Goal: Task Accomplishment & Management: Manage account settings

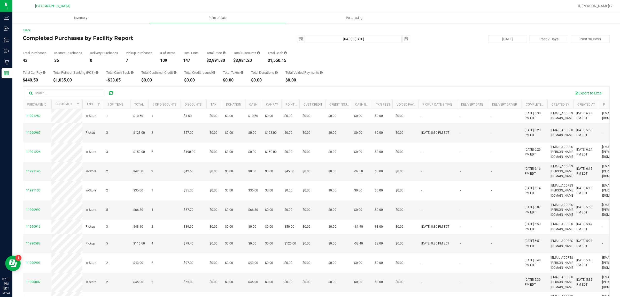
scroll to position [103, 131]
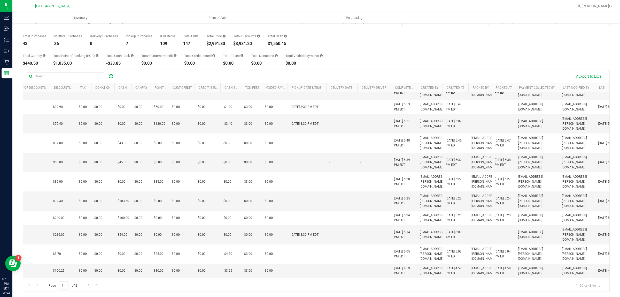
click at [207, 287] on div "Page 1 of 2 1 - 30 of 43 items" at bounding box center [316, 285] width 586 height 12
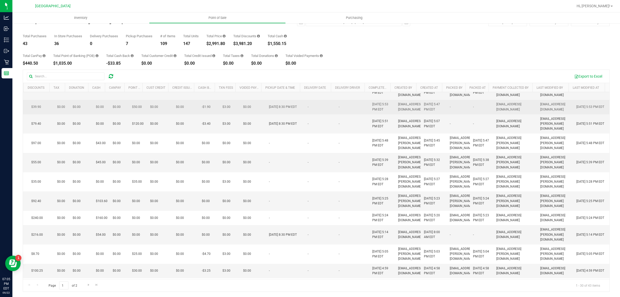
drag, startPoint x: 382, startPoint y: 250, endPoint x: 343, endPoint y: 100, distance: 155.2
click at [343, 100] on tbody "11991252 In-Store 1 $10.50 1 $4.50 $0.00 $0.00 $10.50 $0.00 $0.00 $0.00 $0.00 $…" at bounding box center [240, 233] width 739 height 489
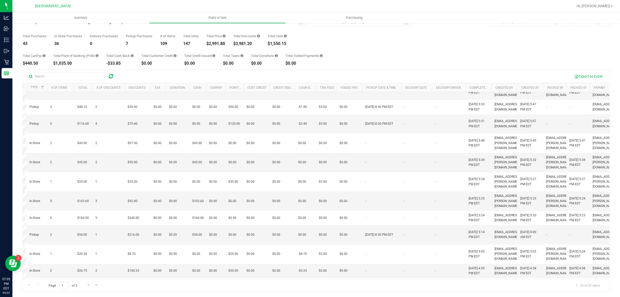
scroll to position [0, 0]
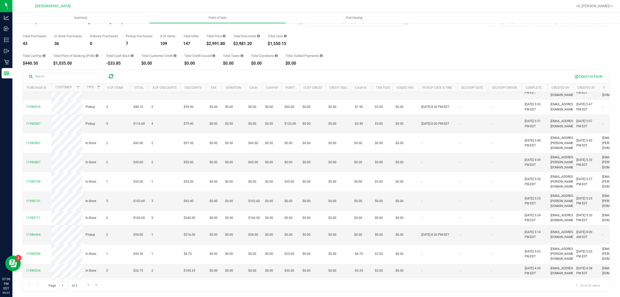
click at [226, 284] on div "Page 1 of 2 1 - 30 of 43 items" at bounding box center [316, 285] width 586 height 12
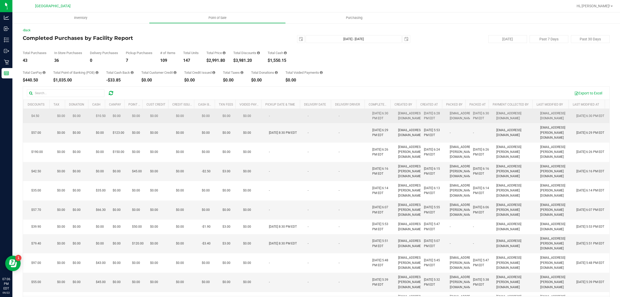
drag, startPoint x: 385, startPoint y: 212, endPoint x: 356, endPoint y: 146, distance: 72.4
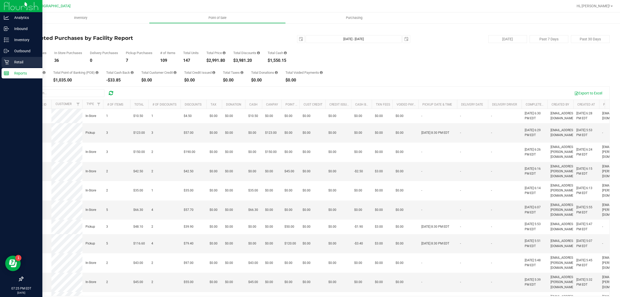
click at [7, 65] on div "Retail" at bounding box center [22, 62] width 41 height 10
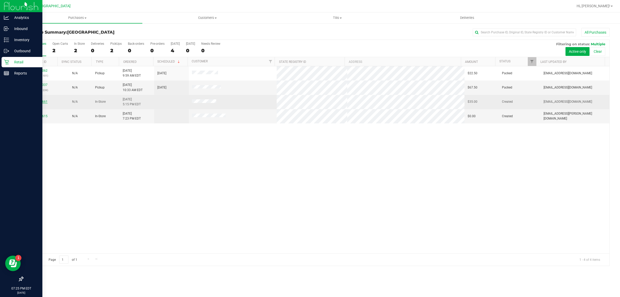
click at [44, 102] on link "11990661" at bounding box center [40, 102] width 14 height 4
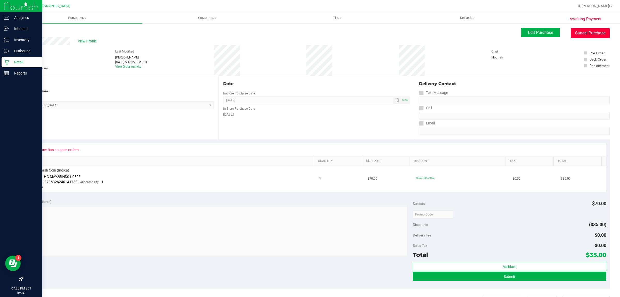
click at [592, 36] on button "Cancel Purchase" at bounding box center [590, 33] width 39 height 10
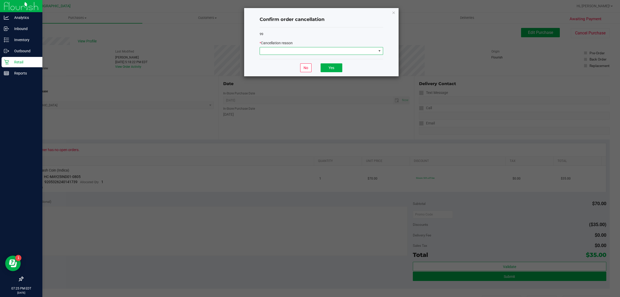
click at [370, 51] on span at bounding box center [318, 50] width 117 height 7
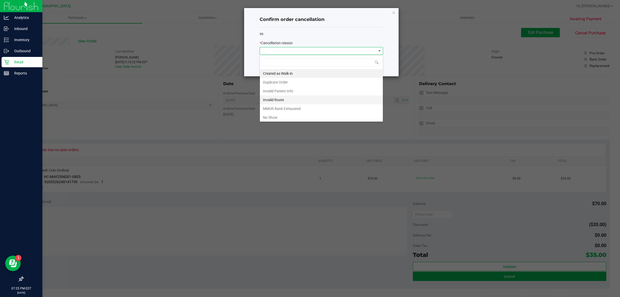
scroll to position [8, 123]
click at [299, 106] on li "MMUR Bank Exhausted" at bounding box center [321, 108] width 123 height 9
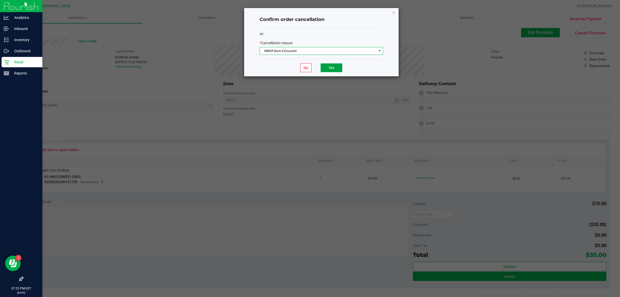
click at [340, 71] on button "Yes" at bounding box center [332, 67] width 22 height 9
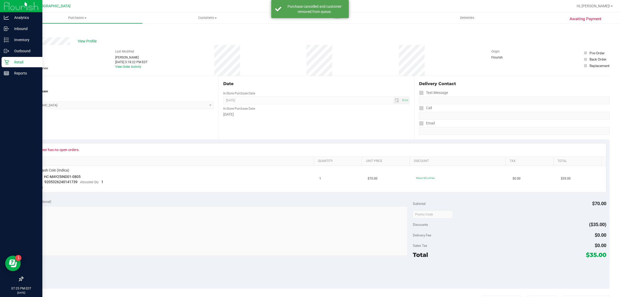
click at [9, 80] on div at bounding box center [21, 176] width 42 height 195
click at [10, 78] on div "Reports" at bounding box center [22, 73] width 41 height 10
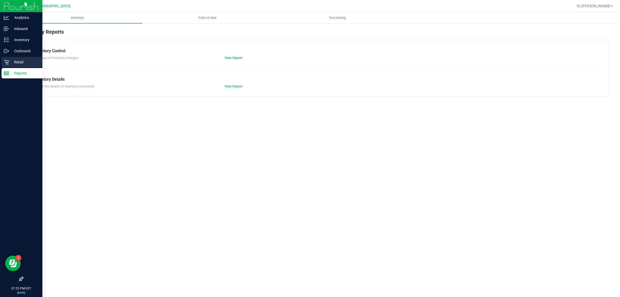
click at [18, 63] on p "Retail" at bounding box center [24, 62] width 31 height 6
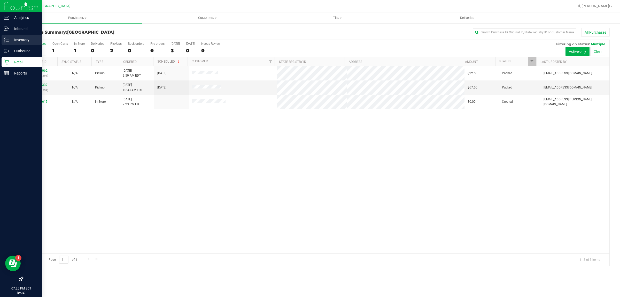
click at [4, 42] on icon at bounding box center [6, 39] width 5 height 5
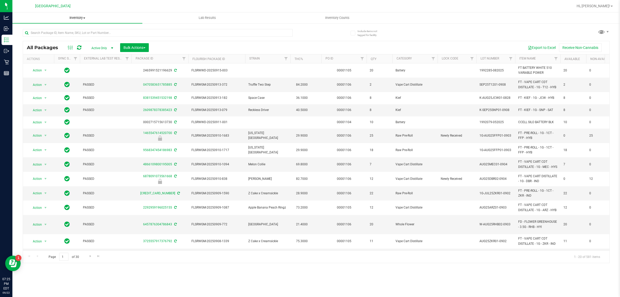
click at [85, 16] on span "Inventory" at bounding box center [77, 18] width 130 height 5
click at [69, 28] on li "All packages" at bounding box center [77, 31] width 130 height 6
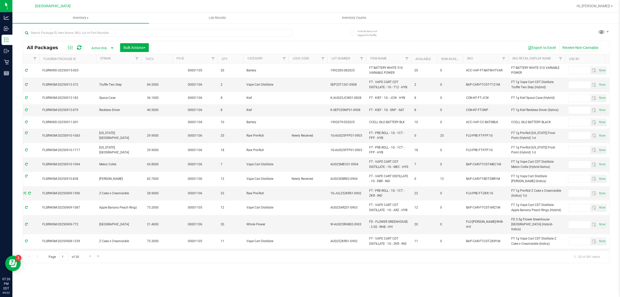
scroll to position [0, 167]
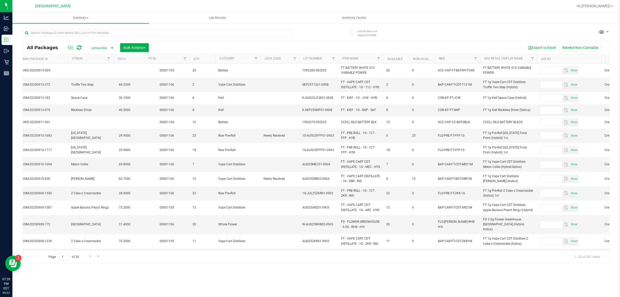
click at [441, 58] on link "SKU" at bounding box center [442, 59] width 6 height 4
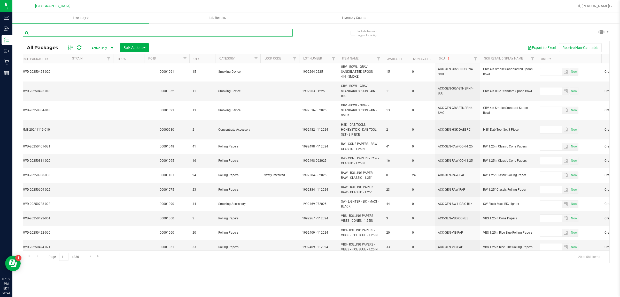
click at [86, 33] on input "text" at bounding box center [158, 33] width 270 height 8
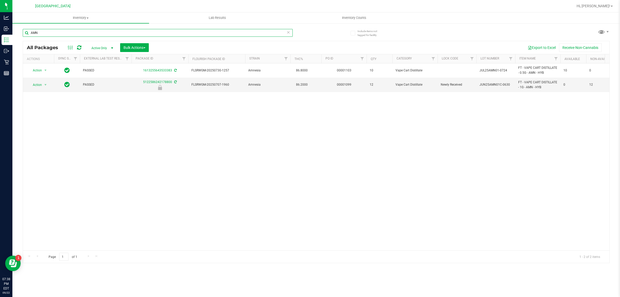
type input "AMN"
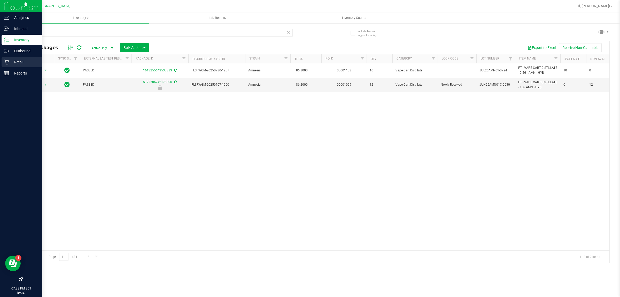
click at [7, 59] on icon at bounding box center [6, 61] width 5 height 5
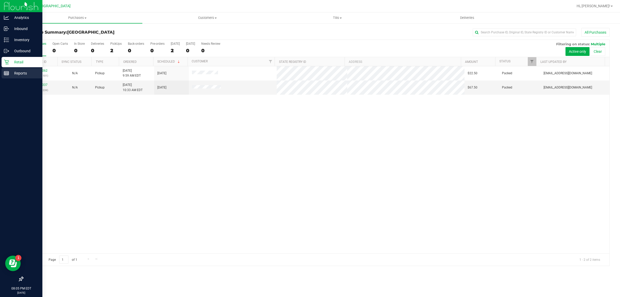
click at [7, 71] on icon at bounding box center [6, 73] width 5 height 5
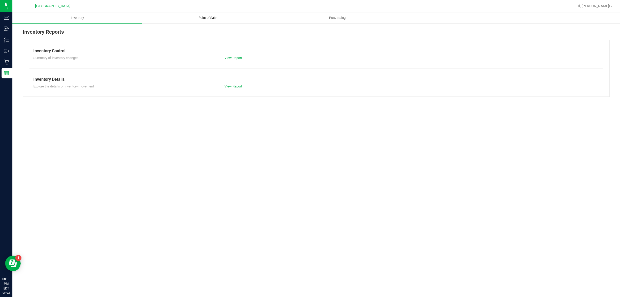
click at [192, 18] on span "Point of Sale" at bounding box center [207, 18] width 32 height 5
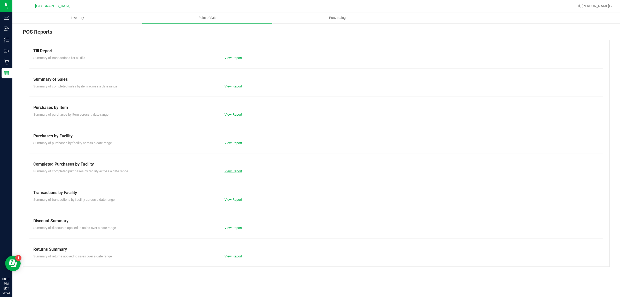
click at [234, 173] on link "View Report" at bounding box center [234, 171] width 18 height 4
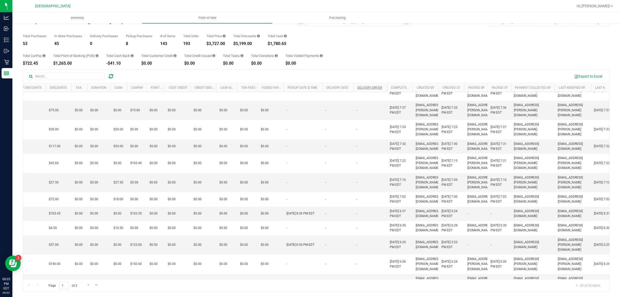
scroll to position [0, 135]
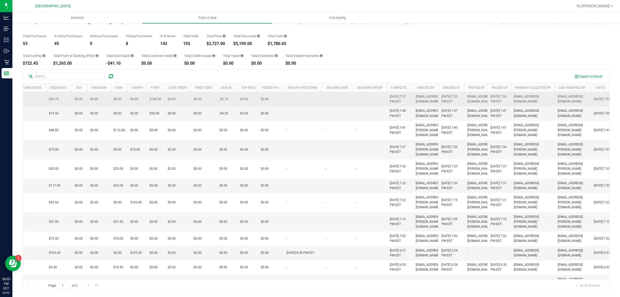
drag, startPoint x: 411, startPoint y: 194, endPoint x: 368, endPoint y: 106, distance: 98.0
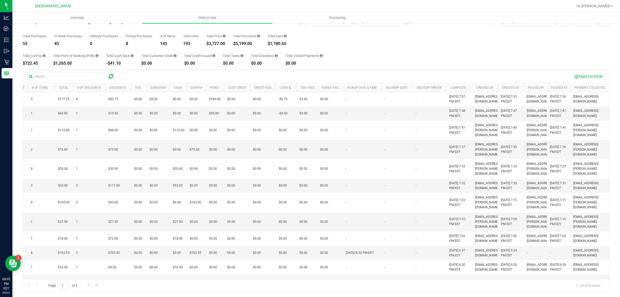
scroll to position [0, 0]
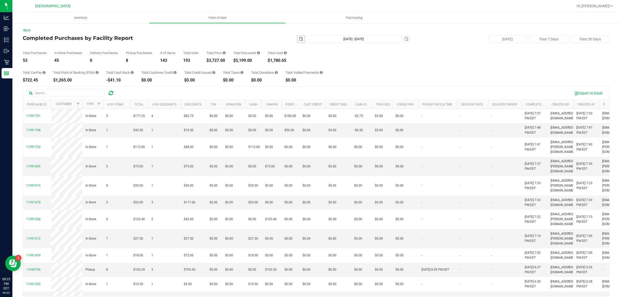
click at [297, 36] on span "select" at bounding box center [300, 38] width 7 height 7
click at [300, 91] on link "21" at bounding box center [298, 92] width 7 height 8
type input "2025-09-21"
type input "Sep 21, 2025 - Sep 22, 2025"
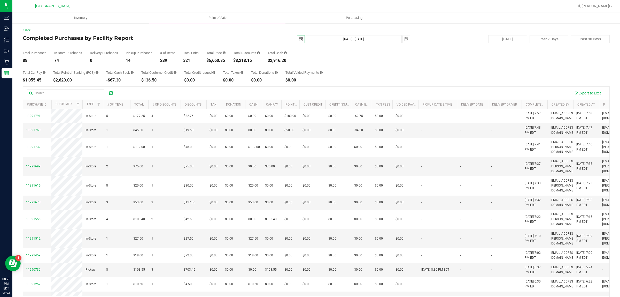
click at [299, 40] on span "select" at bounding box center [301, 39] width 4 height 4
click at [304, 66] on link "1" at bounding box center [305, 68] width 7 height 8
type input "2025-09-01"
type input "Sep 1, 2025 - Sep 22, 2025"
click at [300, 39] on span "select" at bounding box center [300, 38] width 7 height 7
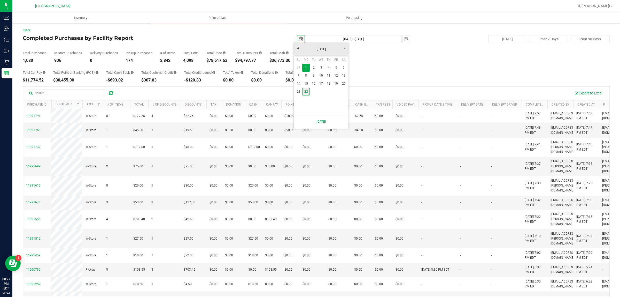
click at [306, 91] on link "22" at bounding box center [305, 92] width 7 height 8
type input "[DATE]"
type input "[DATE] - [DATE]"
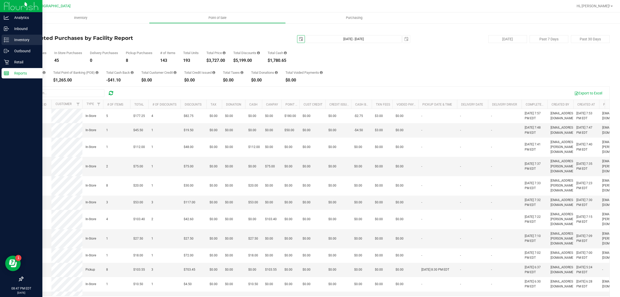
click at [5, 41] on icon at bounding box center [6, 39] width 5 height 5
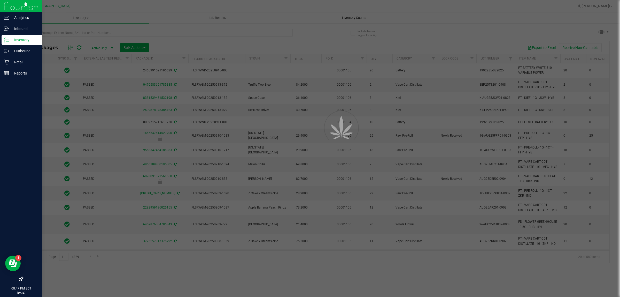
drag, startPoint x: 367, startPoint y: 21, endPoint x: 355, endPoint y: 17, distance: 13.0
click at [355, 17] on div at bounding box center [310, 148] width 620 height 297
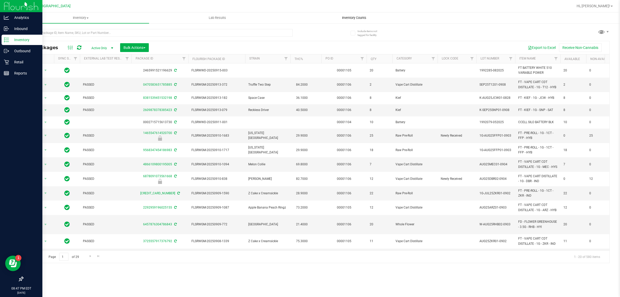
click at [355, 17] on span "Inventory Counts" at bounding box center [354, 18] width 38 height 5
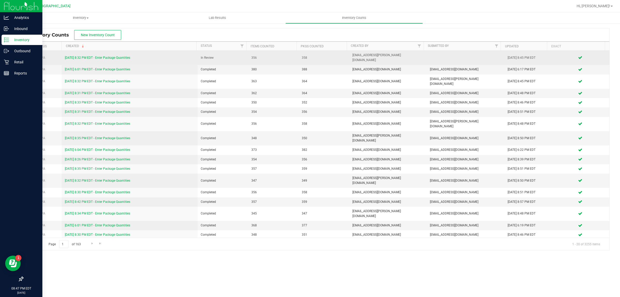
click at [112, 56] on link "9/22/25 8:32 PM EDT - Enter Package Quantities" at bounding box center [97, 58] width 65 height 4
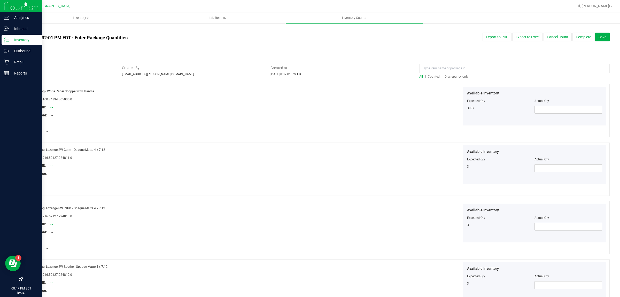
click at [451, 75] on span "Discrepancy only" at bounding box center [457, 77] width 24 height 4
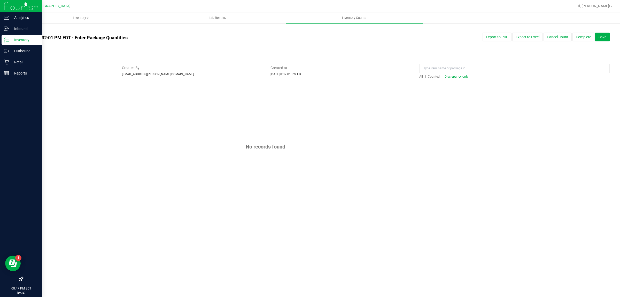
click at [602, 10] on div "Hi, [PERSON_NAME]!" at bounding box center [595, 6] width 40 height 9
click at [603, 7] on span "Hi, [PERSON_NAME]!" at bounding box center [594, 6] width 34 height 4
click at [593, 46] on span "Sign Out" at bounding box center [593, 45] width 15 height 5
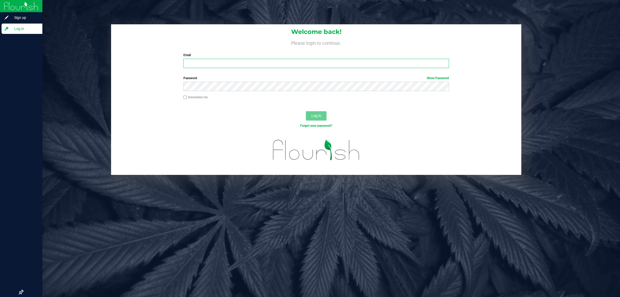
click at [322, 64] on input "Email" at bounding box center [316, 63] width 266 height 9
click at [248, 61] on input "Email" at bounding box center [316, 63] width 266 height 9
click at [233, 63] on input "Email" at bounding box center [316, 63] width 266 height 9
type input "[EMAIL_ADDRESS][DOMAIN_NAME]"
click at [306, 111] on button "Log In" at bounding box center [316, 115] width 21 height 9
